Goal: Check status: Check status

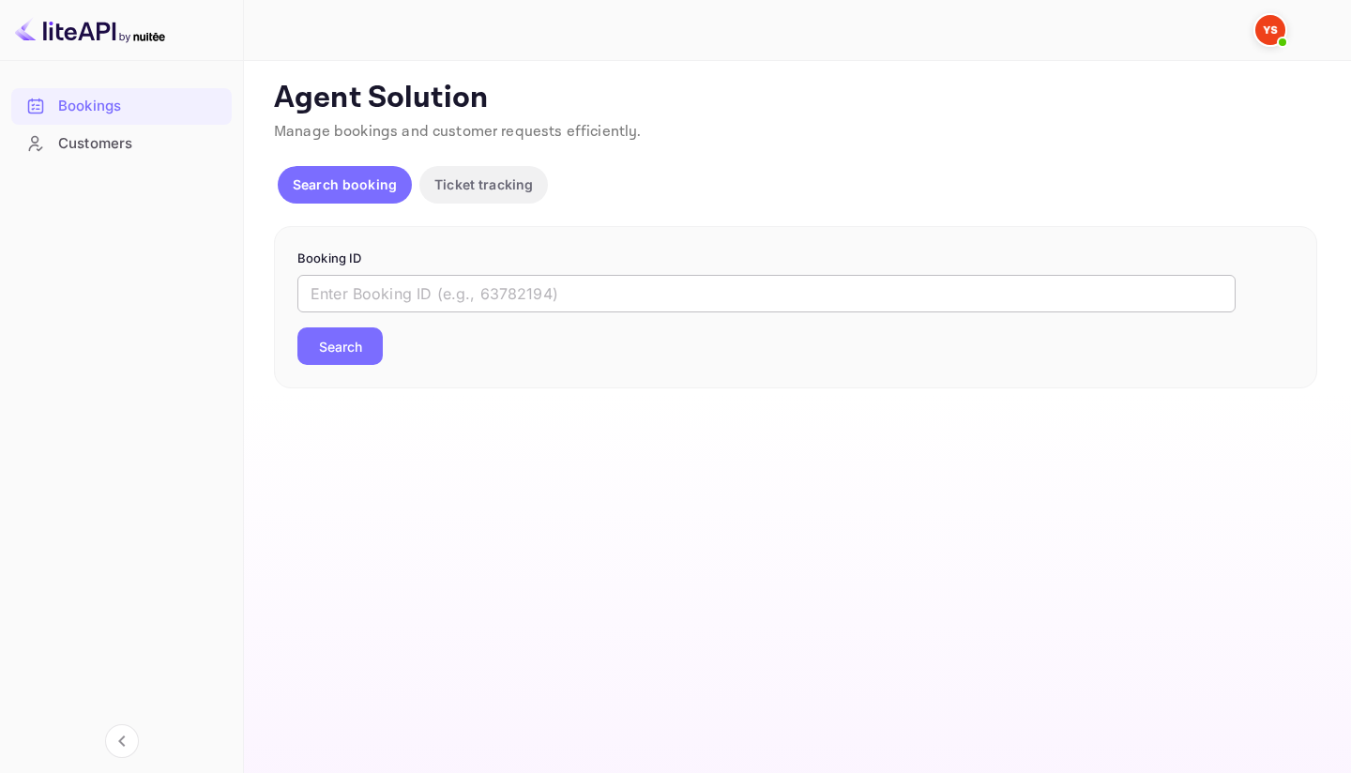
click at [460, 283] on input "text" at bounding box center [766, 294] width 938 height 38
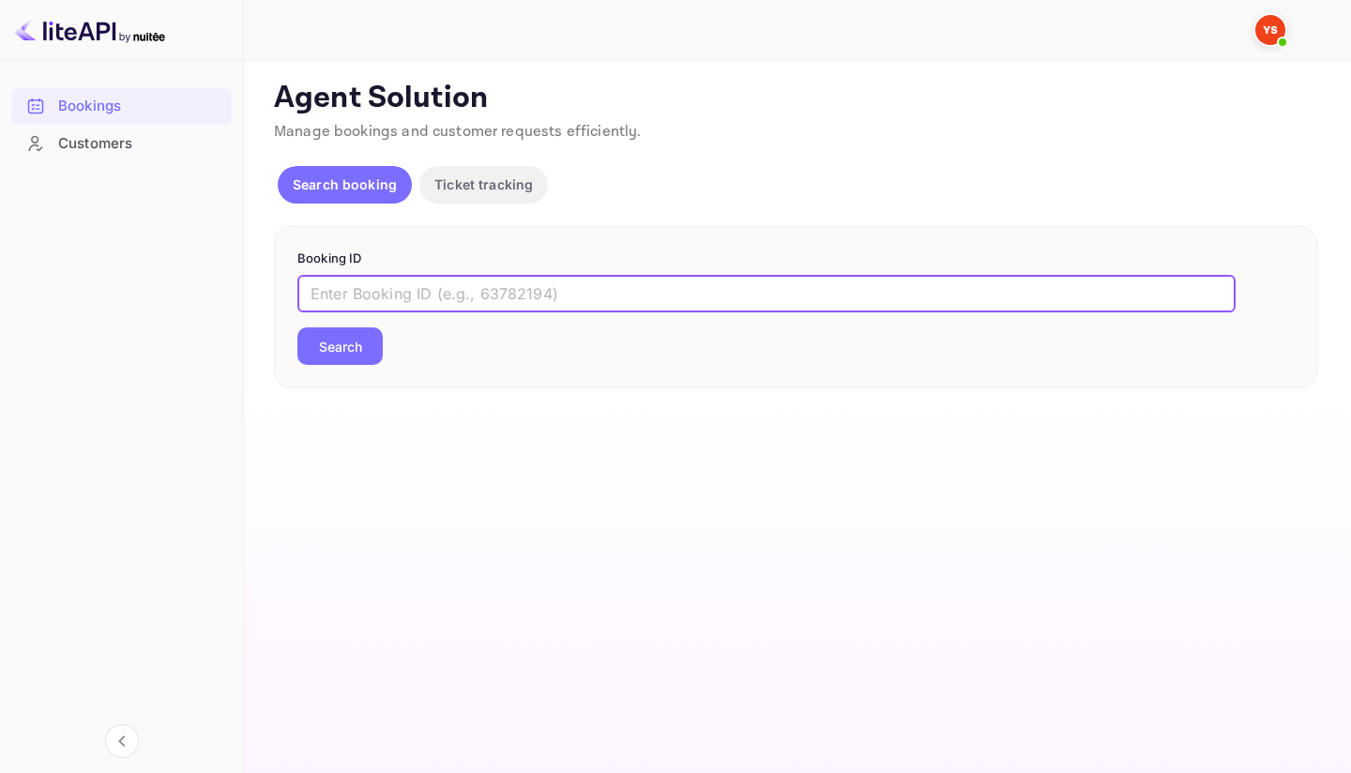
paste input "9545146"
type input "9545146"
click at [340, 357] on button "Search" at bounding box center [339, 346] width 85 height 38
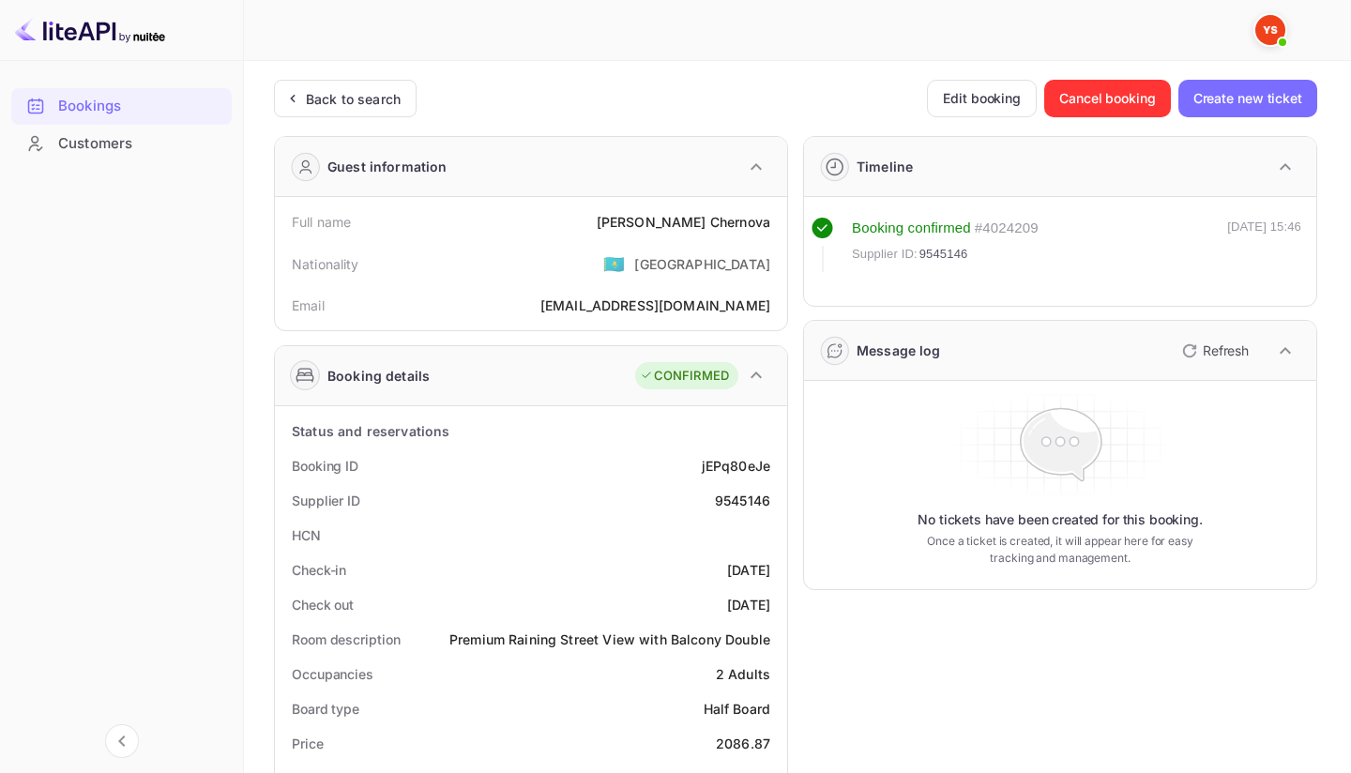
click at [698, 208] on div "Full name [PERSON_NAME]" at bounding box center [530, 222] width 497 height 35
click at [698, 222] on div "[PERSON_NAME]" at bounding box center [684, 222] width 174 height 20
copy div "[PERSON_NAME]"
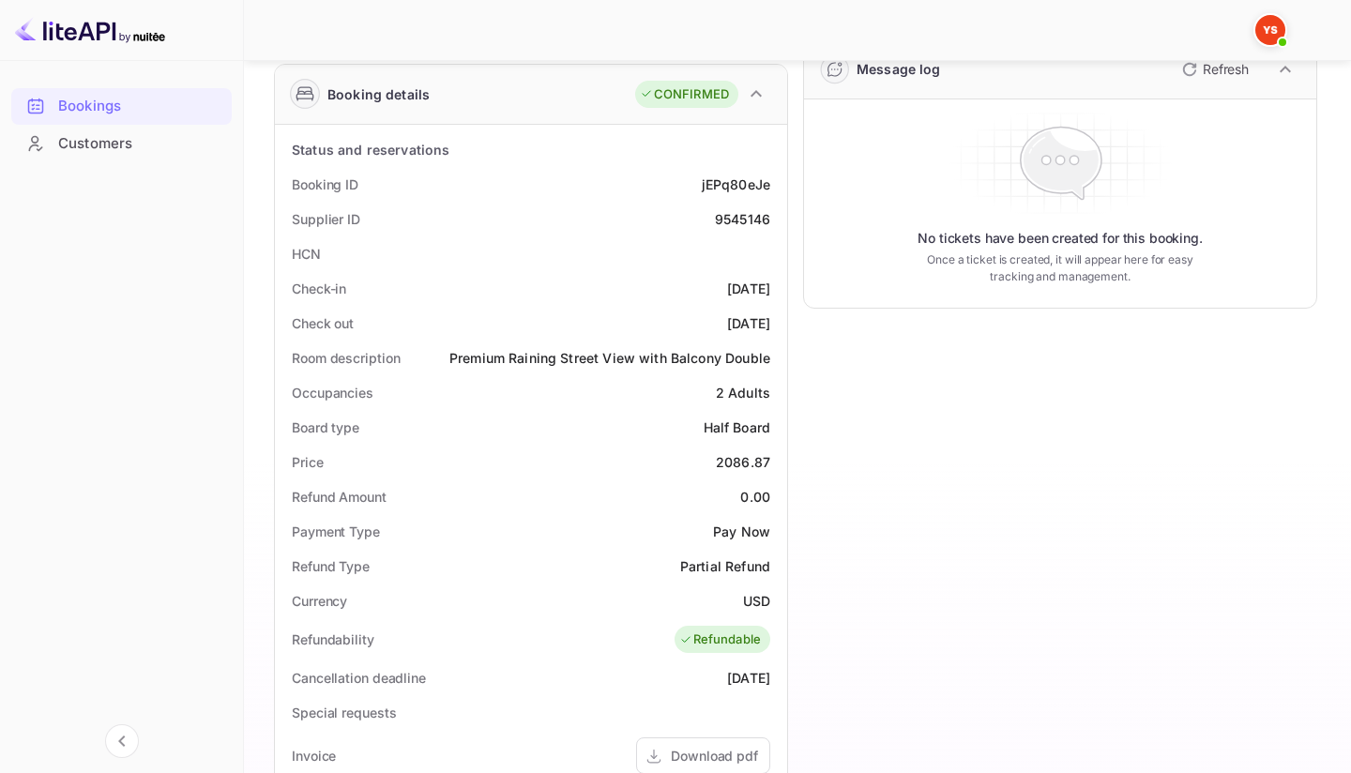
scroll to position [287, 0]
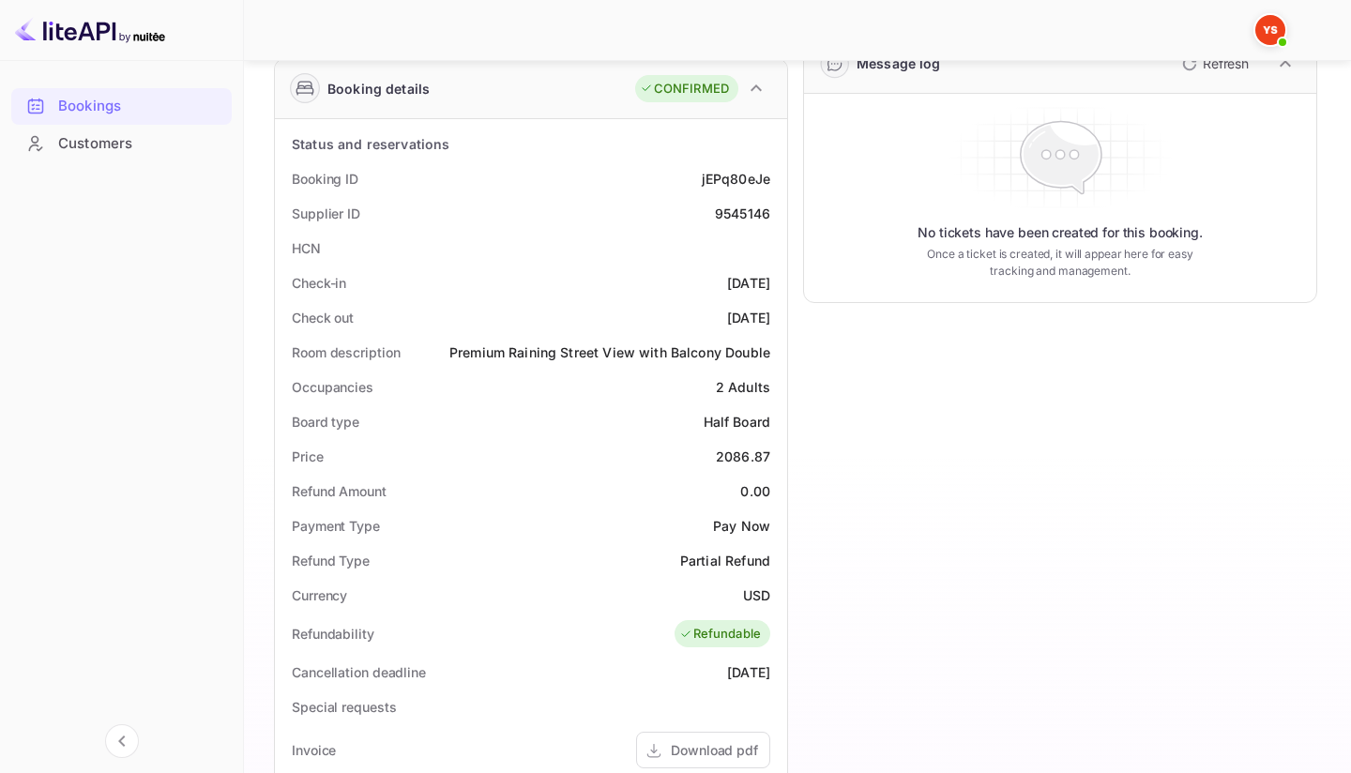
click at [751, 455] on div "2086.87" at bounding box center [743, 457] width 54 height 20
click at [750, 454] on div "2086.87" at bounding box center [743, 457] width 54 height 20
copy div "2086.87"
click at [760, 595] on div "USD" at bounding box center [756, 596] width 27 height 20
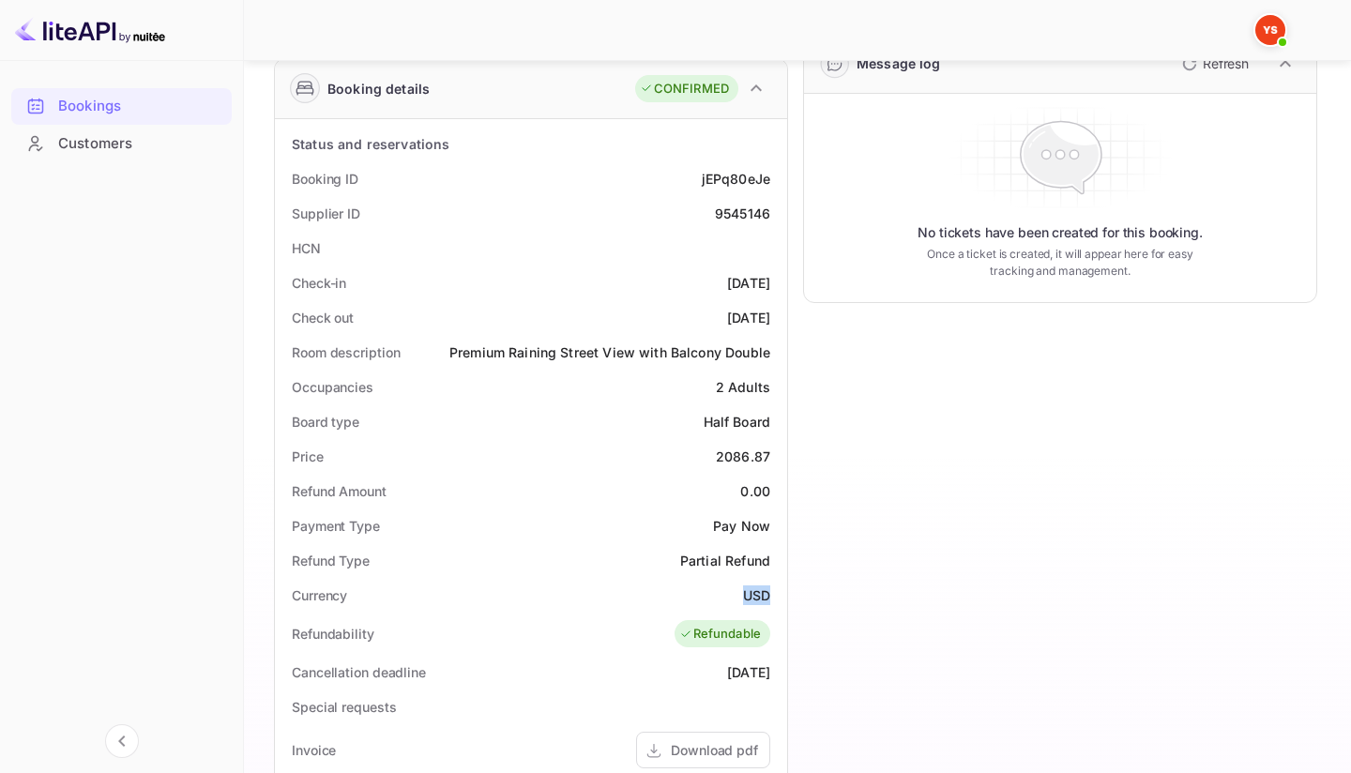
click at [760, 595] on div "USD" at bounding box center [756, 596] width 27 height 20
copy div "USD"
